Goal: Task Accomplishment & Management: Manage account settings

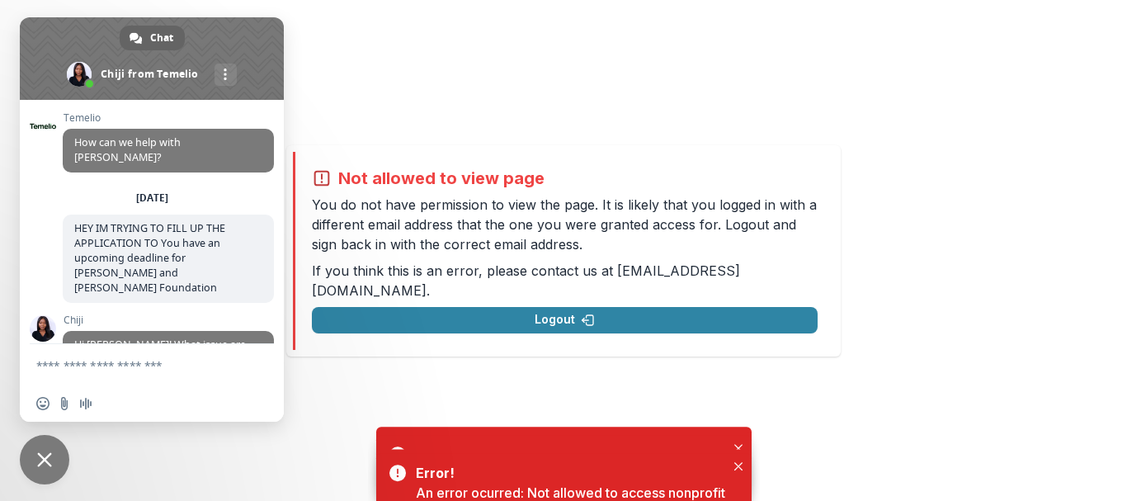
scroll to position [447, 0]
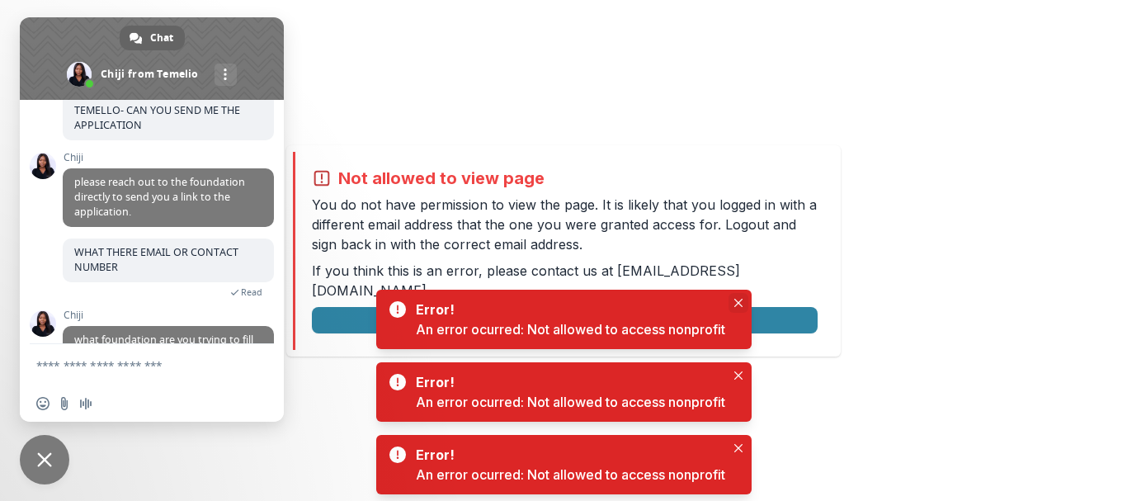
click at [741, 300] on icon "Close" at bounding box center [739, 303] width 8 height 8
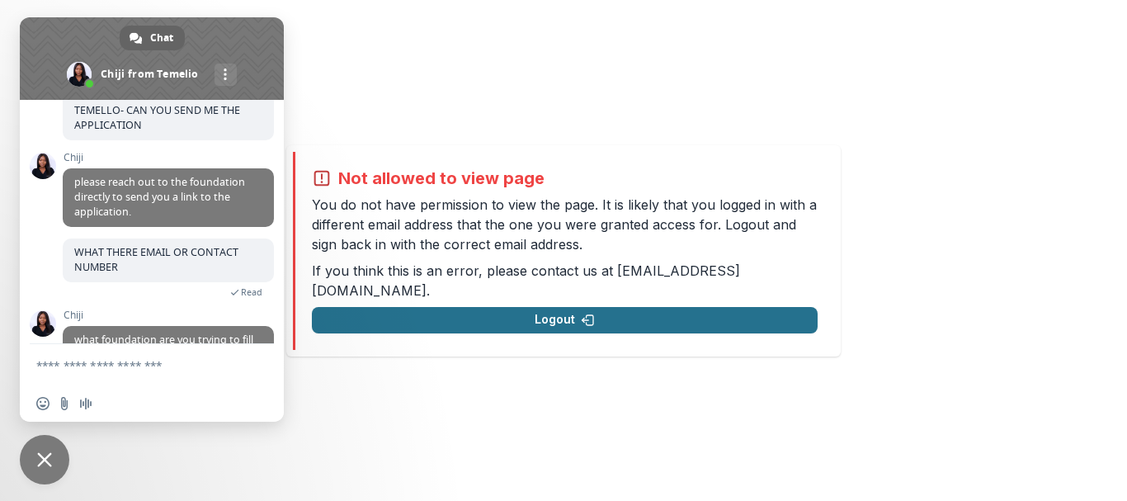
click at [571, 317] on button "Logout" at bounding box center [565, 320] width 506 height 26
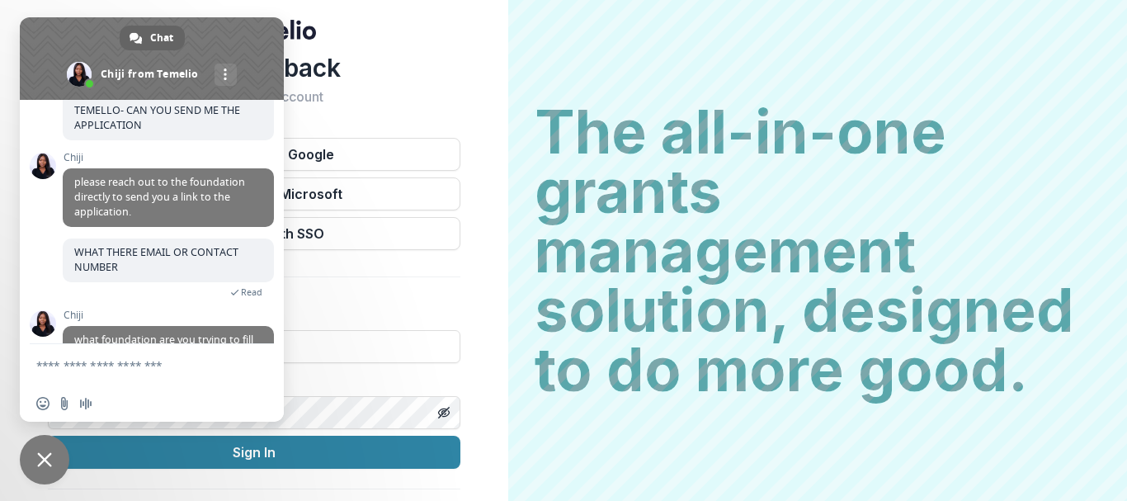
click at [24, 451] on span "Close chat" at bounding box center [45, 460] width 50 height 50
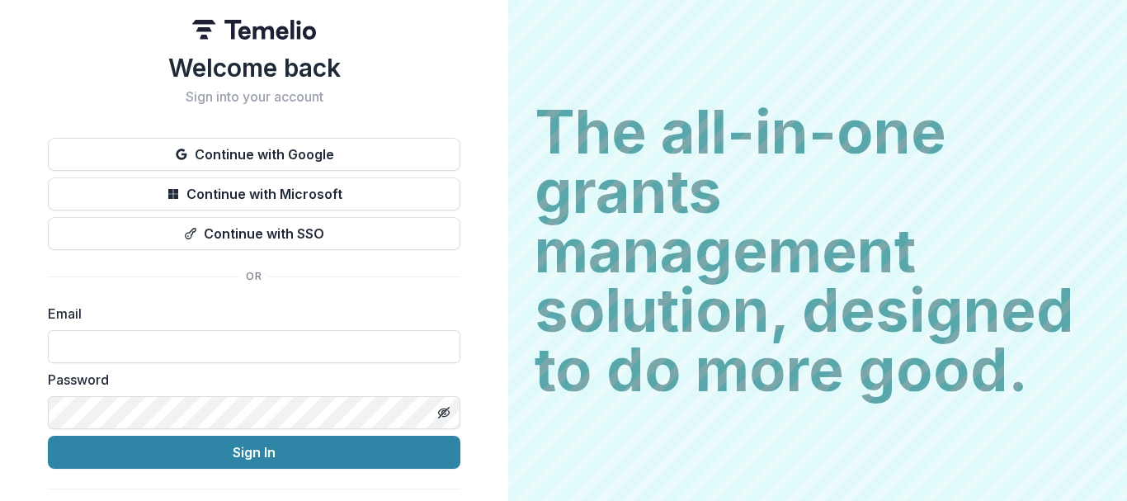
scroll to position [39, 0]
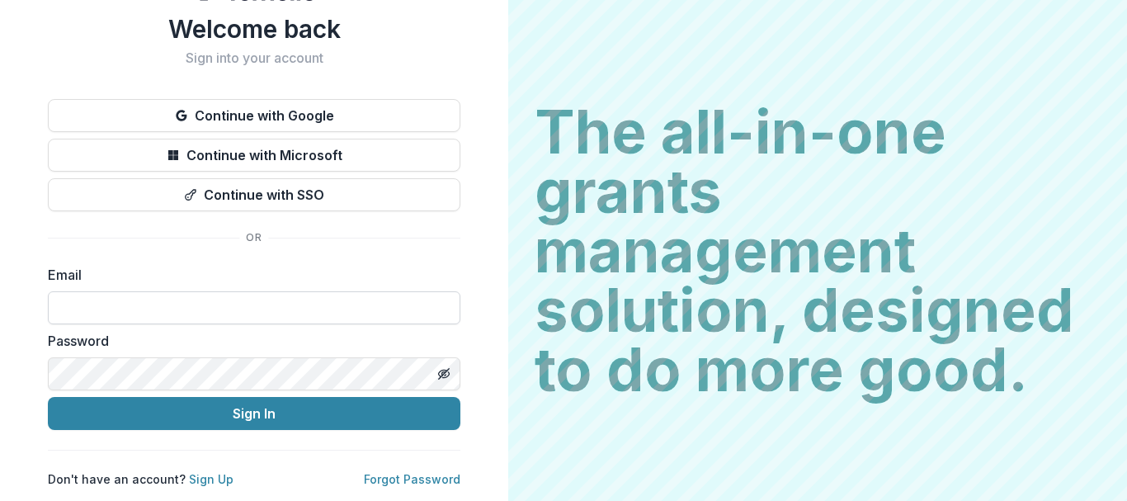
click at [90, 319] on input at bounding box center [254, 307] width 413 height 33
type input "**********"
click at [445, 367] on icon "Toggle password visibility" at bounding box center [443, 373] width 13 height 13
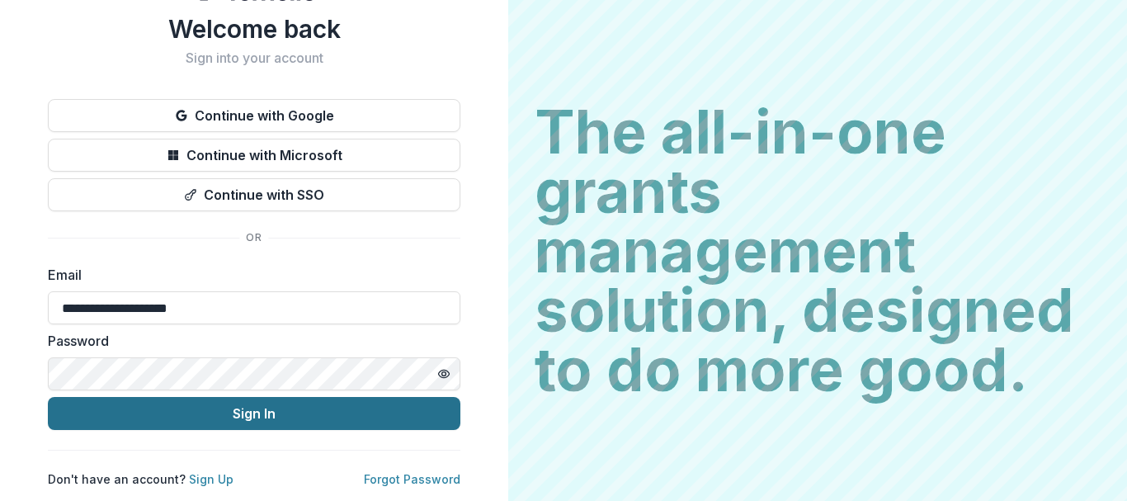
click at [291, 412] on button "Sign In" at bounding box center [254, 413] width 413 height 33
